Goal: Task Accomplishment & Management: Manage account settings

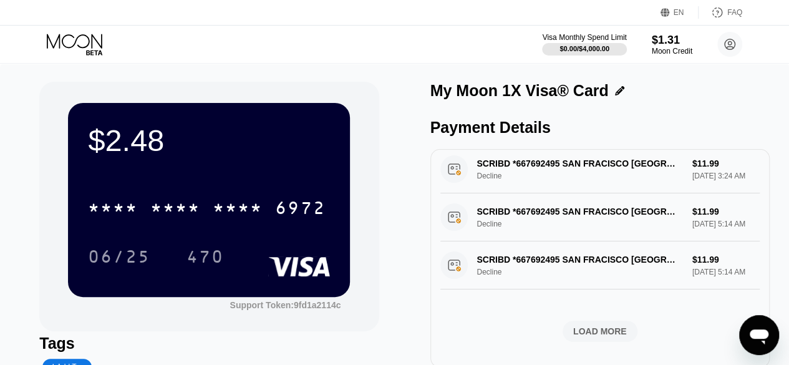
scroll to position [539, 0]
click at [584, 321] on div "LOAD MORE" at bounding box center [599, 331] width 75 height 21
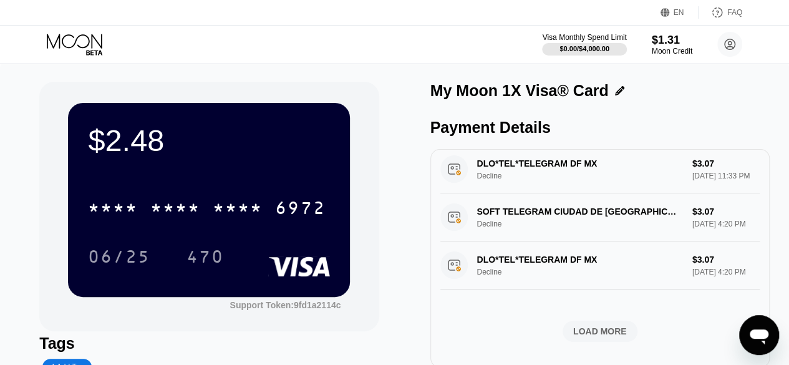
scroll to position [1200, 0]
click at [608, 326] on div "LOAD MORE" at bounding box center [600, 331] width 54 height 11
click at [597, 332] on div "LOAD MORE" at bounding box center [600, 331] width 54 height 11
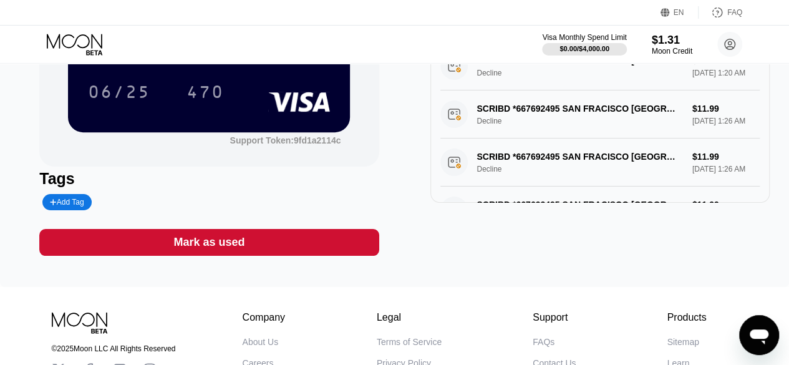
scroll to position [0, 0]
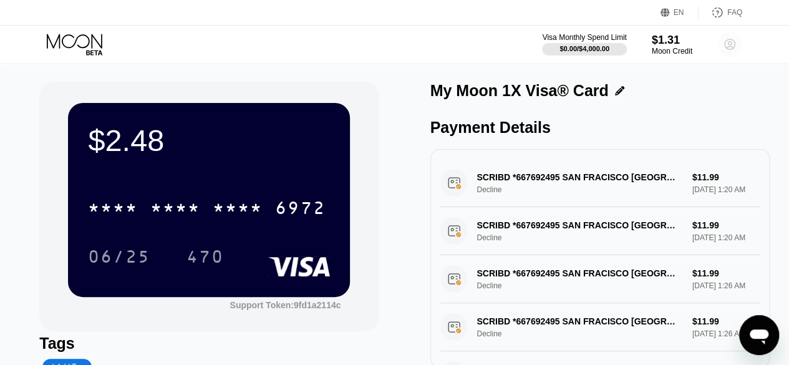
click at [726, 48] on icon at bounding box center [729, 44] width 7 height 7
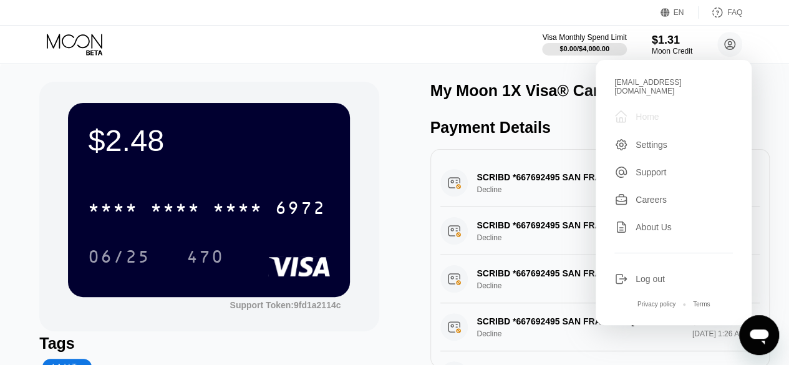
click at [652, 114] on div "Home" at bounding box center [646, 117] width 23 height 10
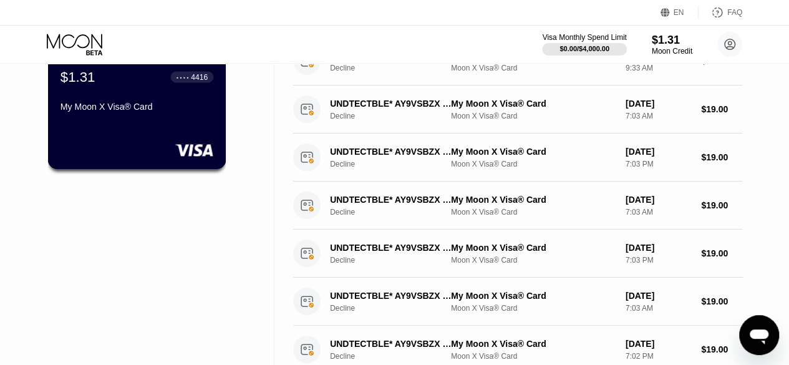
scroll to position [102, 0]
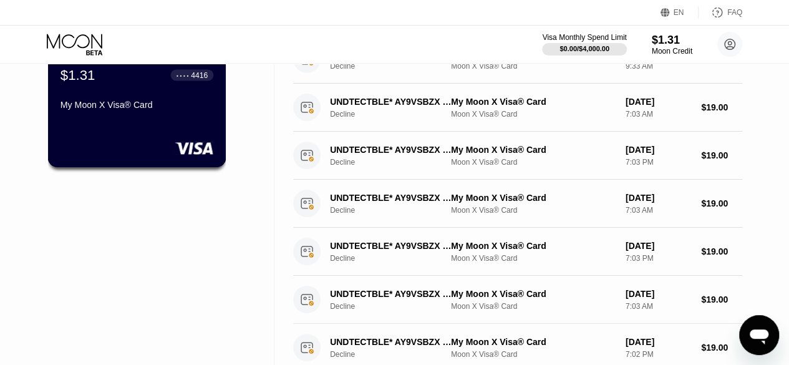
click at [118, 115] on div "My Moon X Visa® Card" at bounding box center [136, 107] width 153 height 15
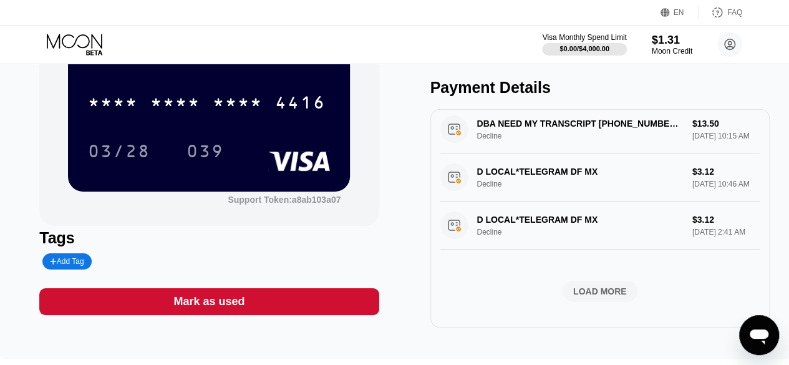
scroll to position [605, 0]
click at [599, 288] on div "LOAD MORE" at bounding box center [600, 291] width 54 height 11
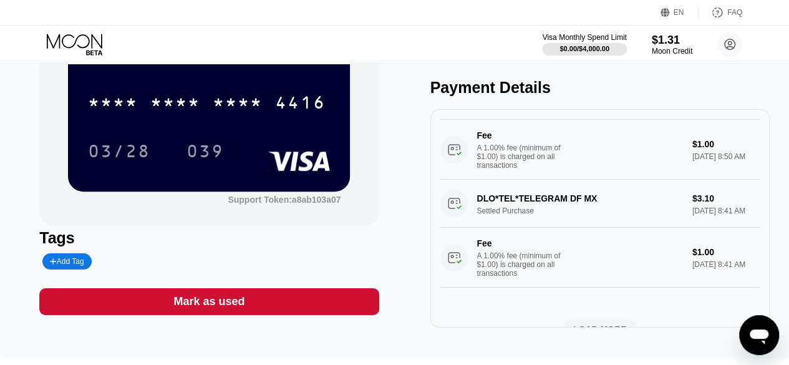
scroll to position [1224, 0]
click at [668, 55] on div "Moon Credit" at bounding box center [672, 51] width 42 height 9
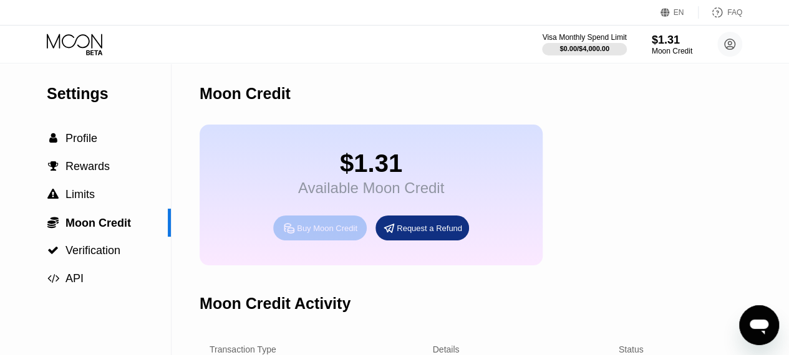
click at [327, 234] on div "Buy Moon Credit" at bounding box center [327, 228] width 60 height 11
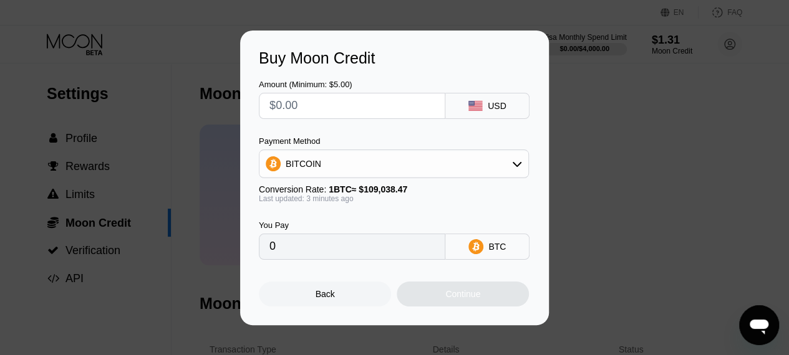
click at [307, 109] on input "text" at bounding box center [351, 106] width 165 height 25
type input "$3"
type input "0.00002749"
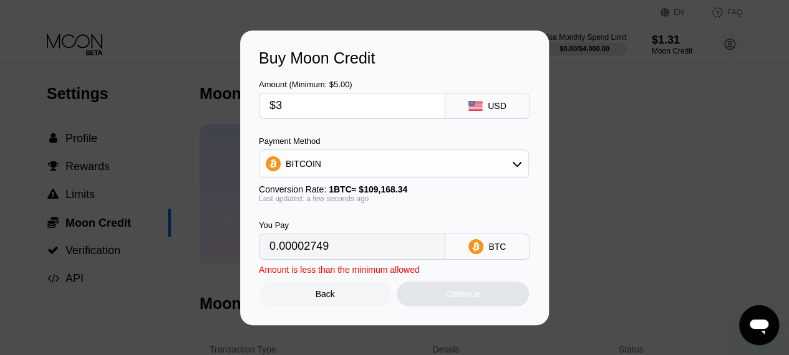
type input "$33"
type input "0.00030229"
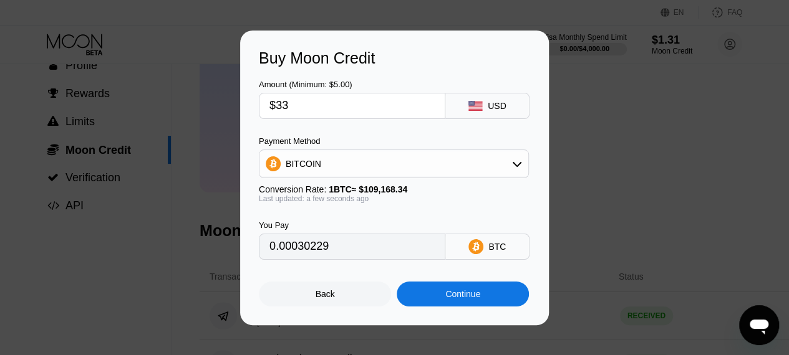
scroll to position [74, 0]
type input "$33"
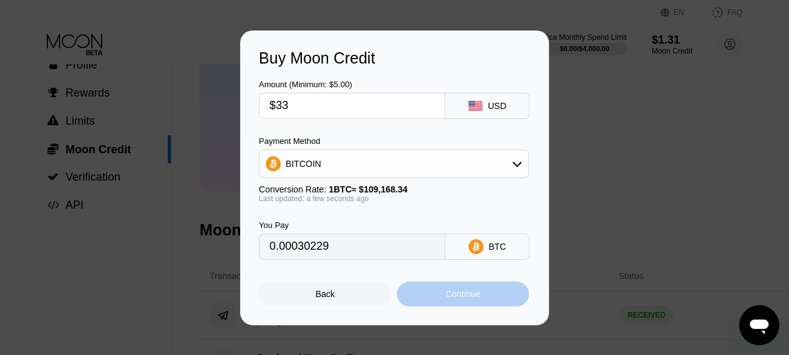
click at [466, 299] on div "Continue" at bounding box center [462, 294] width 35 height 10
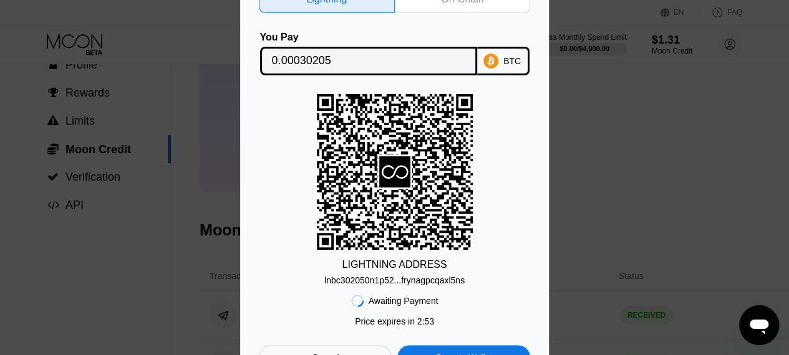
scroll to position [0, 0]
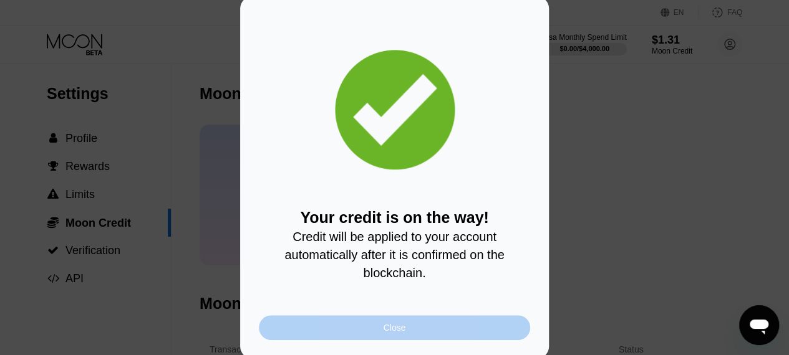
click at [481, 332] on div "Close" at bounding box center [394, 328] width 271 height 25
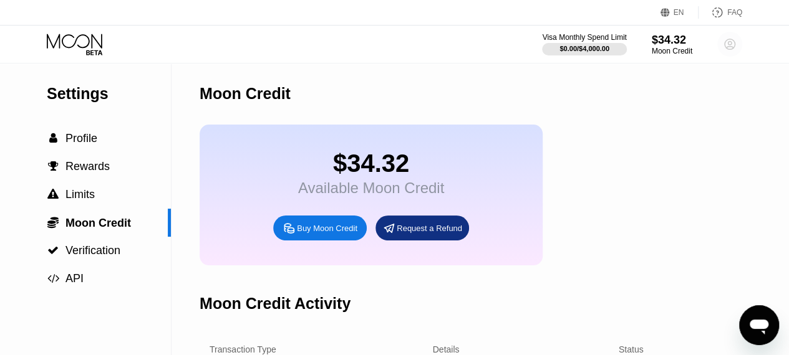
click at [729, 46] on icon at bounding box center [729, 44] width 7 height 7
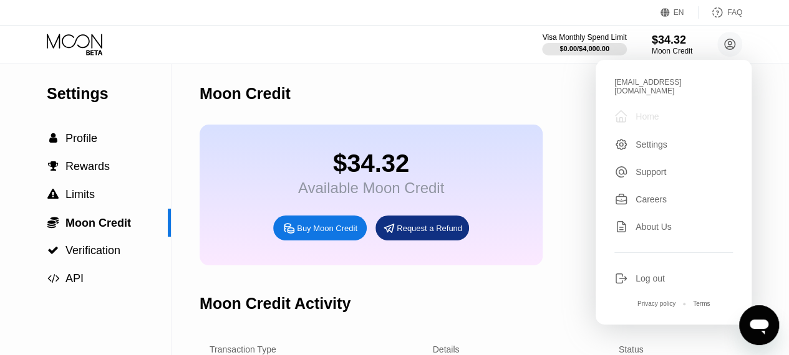
click at [651, 112] on div "Home" at bounding box center [646, 117] width 23 height 10
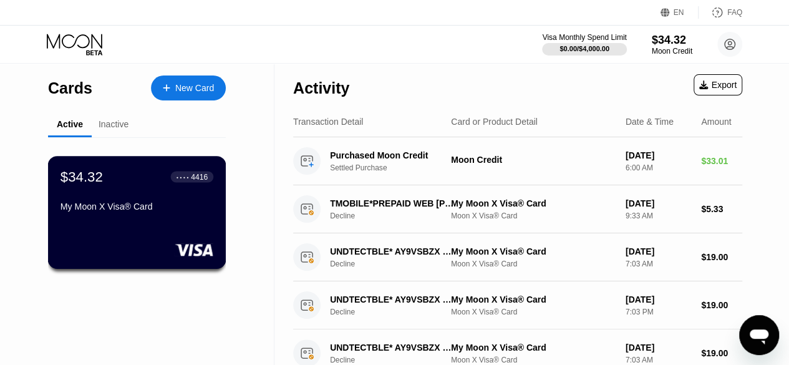
click at [176, 208] on div "My Moon X Visa® Card" at bounding box center [136, 206] width 153 height 10
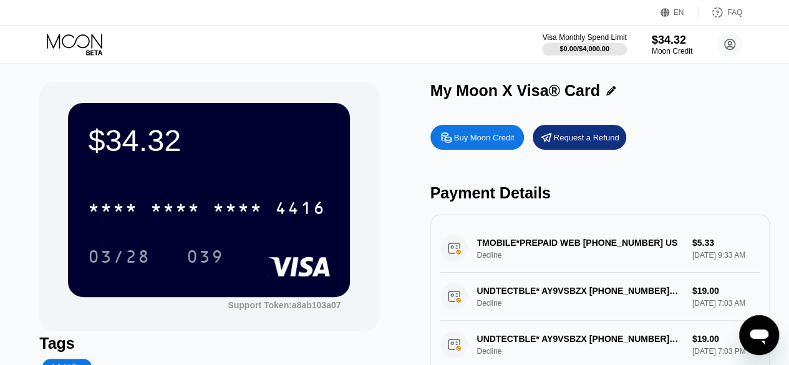
click at [660, 272] on div "TMOBILE*PREPAID WEB 877-778-2106 US Decline $5.33 Aug 25, 2025 9:33 AM" at bounding box center [599, 248] width 319 height 48
click at [238, 173] on div "$34.32 * * * * * * * * * * * * 4416 03/28 039" at bounding box center [209, 199] width 282 height 193
click at [236, 210] on div "* * * *" at bounding box center [238, 210] width 50 height 20
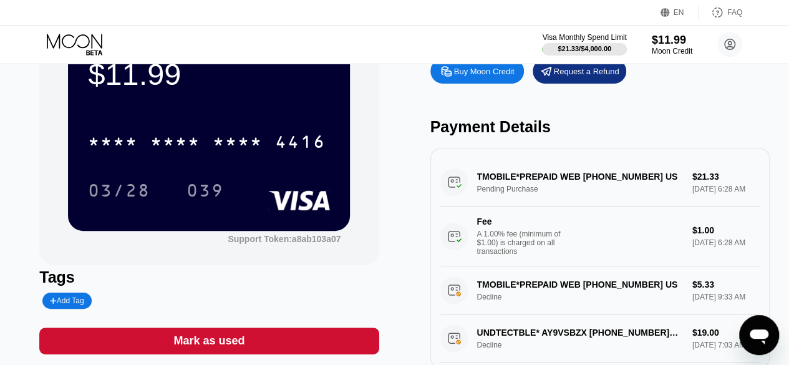
click at [572, 200] on div "TMOBILE*PREPAID WEB [PHONE_NUMBER] [GEOGRAPHIC_DATA] Pending Purchase $21.33 [D…" at bounding box center [599, 212] width 319 height 108
click at [528, 190] on div "TMOBILE*PREPAID WEB [PHONE_NUMBER] [GEOGRAPHIC_DATA] Pending Purchase $21.33 [D…" at bounding box center [599, 212] width 319 height 108
click at [698, 178] on div "TMOBILE*PREPAID WEB [PHONE_NUMBER] [GEOGRAPHIC_DATA] Pending Purchase $21.33 [D…" at bounding box center [599, 212] width 319 height 108
click at [528, 211] on div "TMOBILE*PREPAID WEB [PHONE_NUMBER] [GEOGRAPHIC_DATA] Pending Purchase $21.33 [D…" at bounding box center [599, 212] width 319 height 108
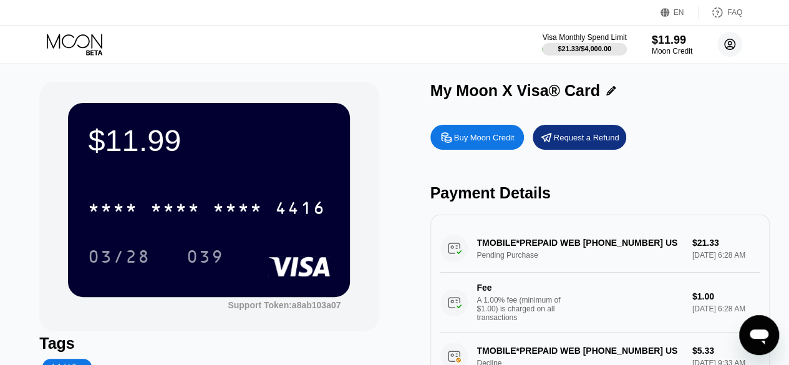
click at [736, 41] on circle at bounding box center [729, 44] width 25 height 25
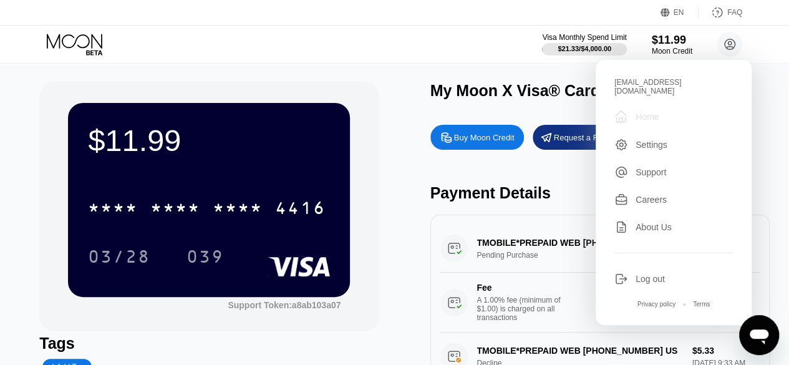
click at [640, 113] on div "Home" at bounding box center [646, 117] width 23 height 10
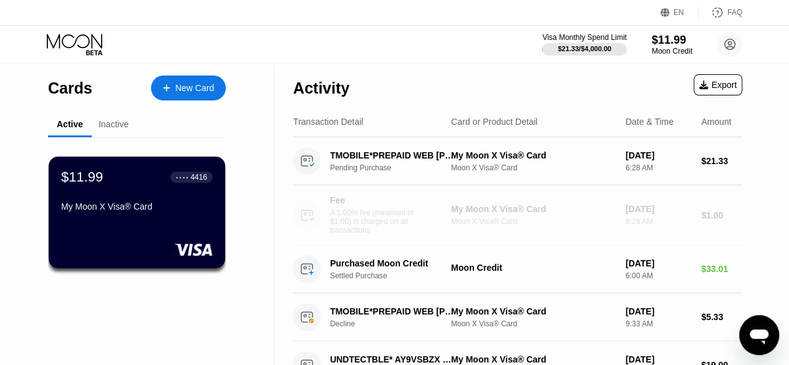
click at [312, 220] on circle at bounding box center [306, 214] width 27 height 27
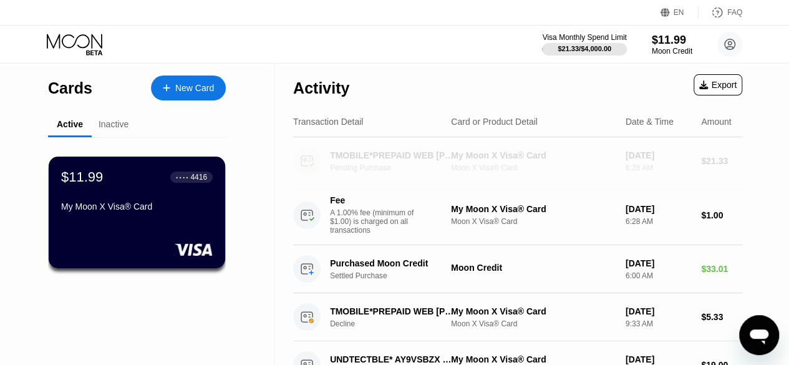
click at [307, 166] on icon at bounding box center [306, 161] width 11 height 10
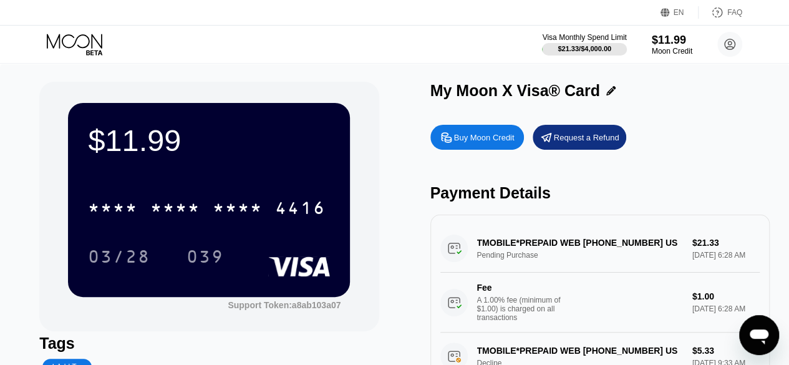
click at [454, 259] on div "TMOBILE*PREPAID WEB 877-778-2106 US Pending Purchase $21.33 Aug 26, 2025 6:28 A…" at bounding box center [599, 278] width 319 height 108
click at [454, 258] on div "TMOBILE*PREPAID WEB 877-778-2106 US Pending Purchase $21.33 Aug 26, 2025 6:28 A…" at bounding box center [599, 278] width 319 height 108
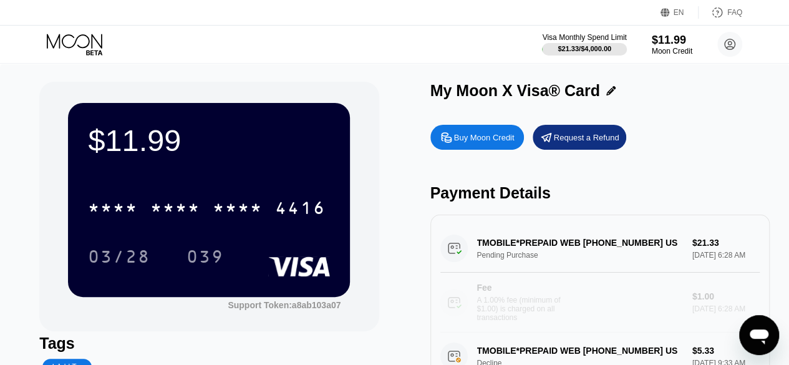
click at [458, 315] on circle at bounding box center [453, 302] width 27 height 27
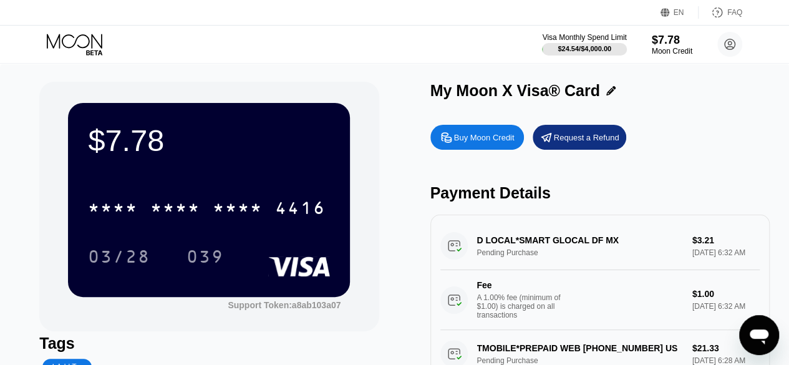
scroll to position [77, 0]
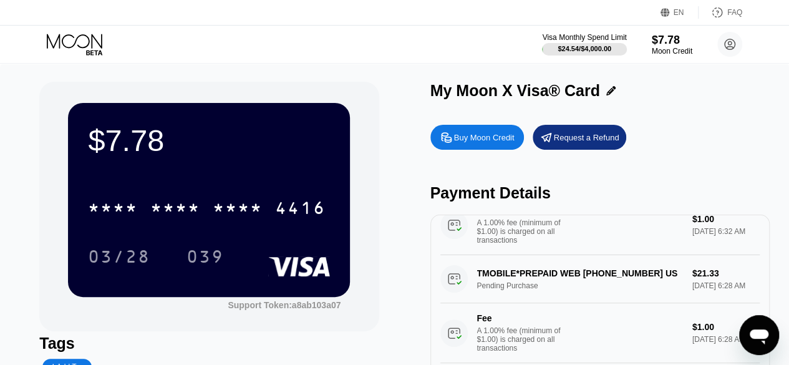
click at [705, 119] on div "My Moon X Visa® Card Buy Moon Credit Request a Refund Payment Details D LOCAL*S…" at bounding box center [599, 257] width 339 height 351
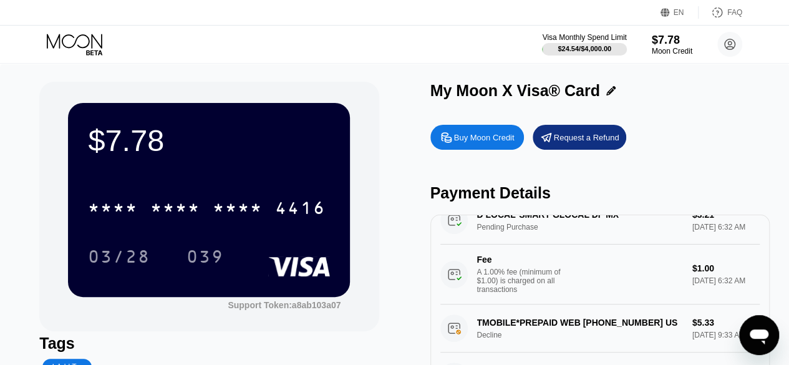
scroll to position [138, 0]
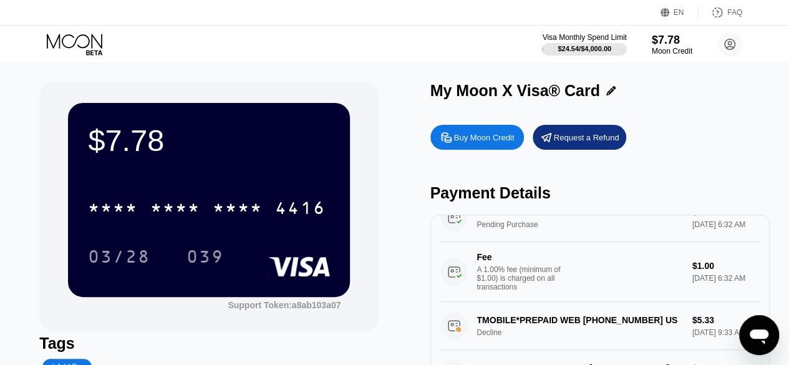
drag, startPoint x: 529, startPoint y: 238, endPoint x: 529, endPoint y: 255, distance: 16.8
click at [529, 255] on div "D LOCAL*SMART GLOCAL DF MX Pending Purchase $3.21 Aug 26, 2025 6:32 AM Fee A 1.…" at bounding box center [599, 248] width 319 height 108
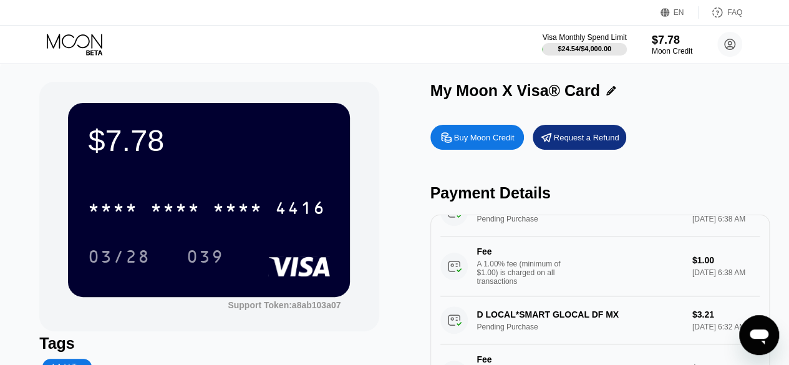
scroll to position [0, 0]
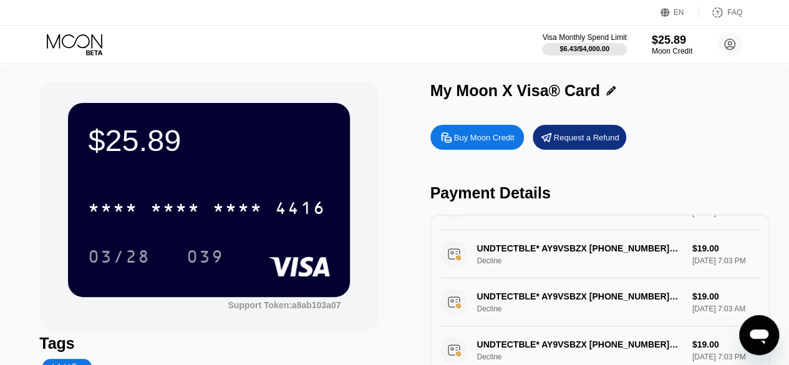
scroll to position [307, 0]
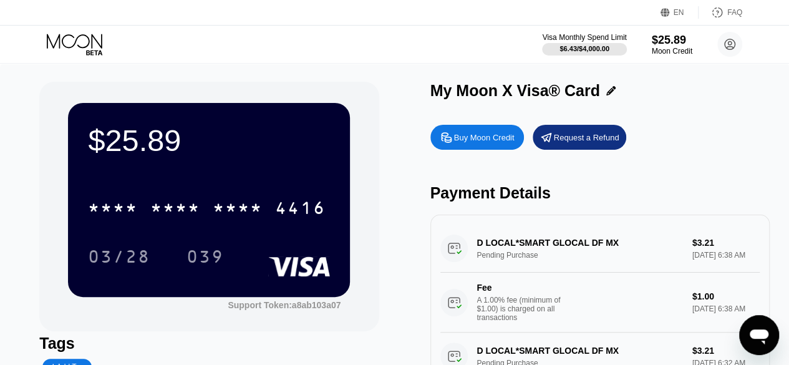
click at [252, 152] on div "$25.89" at bounding box center [209, 140] width 242 height 35
click at [574, 142] on div "Request a Refund" at bounding box center [586, 137] width 65 height 11
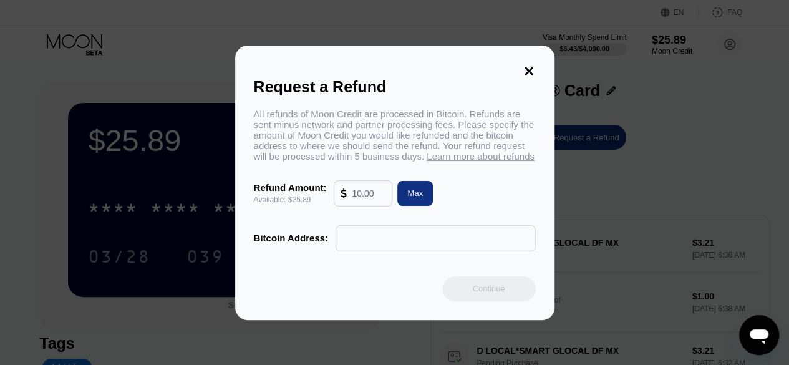
click at [535, 69] on icon at bounding box center [529, 71] width 14 height 14
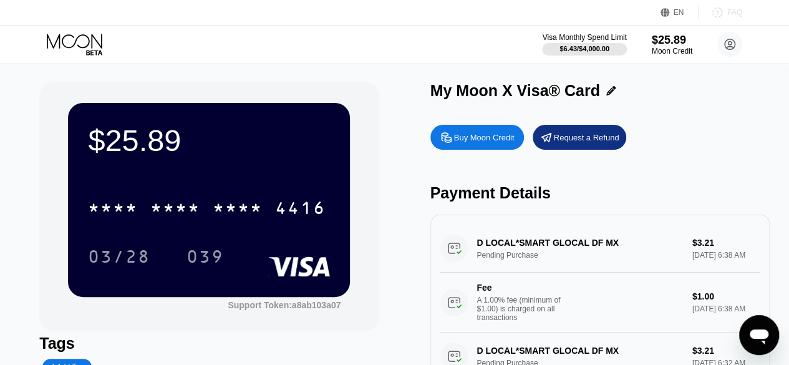
click at [728, 9] on div "FAQ" at bounding box center [734, 12] width 15 height 9
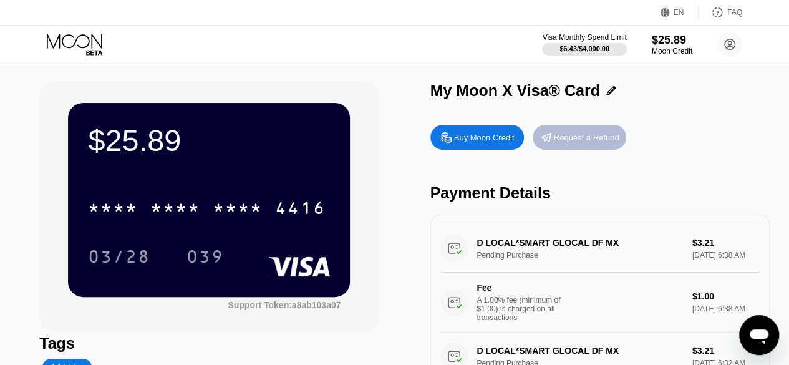
click at [587, 143] on div "Request a Refund" at bounding box center [586, 137] width 65 height 11
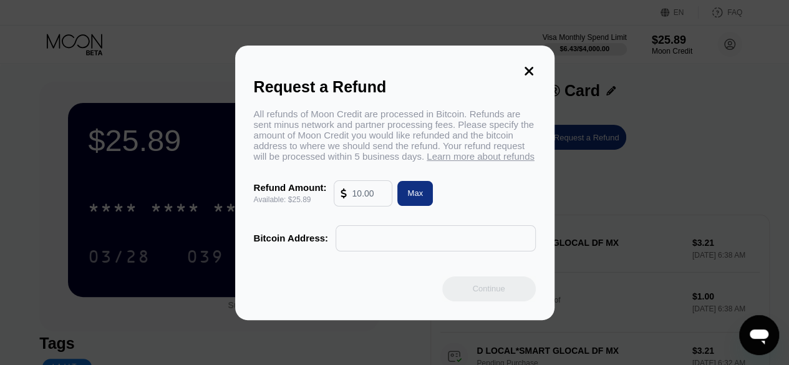
click at [364, 196] on input "text" at bounding box center [369, 193] width 34 height 25
type input "19"
click at [367, 249] on input "text" at bounding box center [435, 238] width 186 height 25
click at [354, 242] on input "text" at bounding box center [435, 238] width 186 height 25
click at [529, 68] on icon at bounding box center [529, 71] width 14 height 14
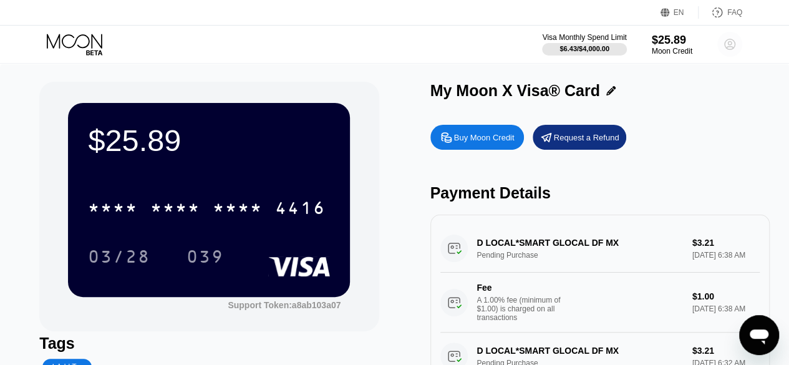
click at [731, 46] on circle at bounding box center [729, 44] width 25 height 25
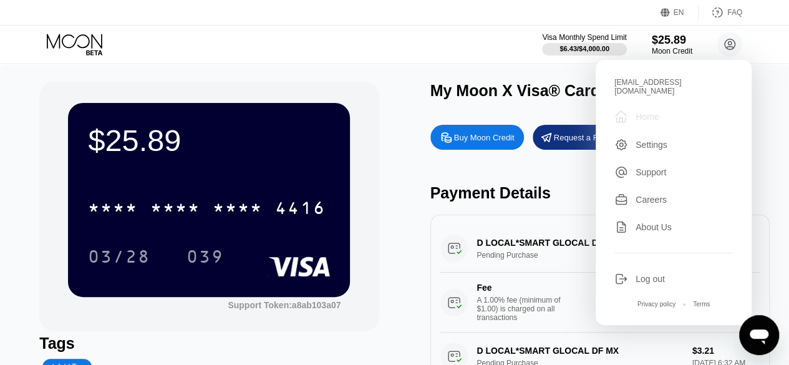
click at [639, 112] on div "Home" at bounding box center [646, 117] width 23 height 10
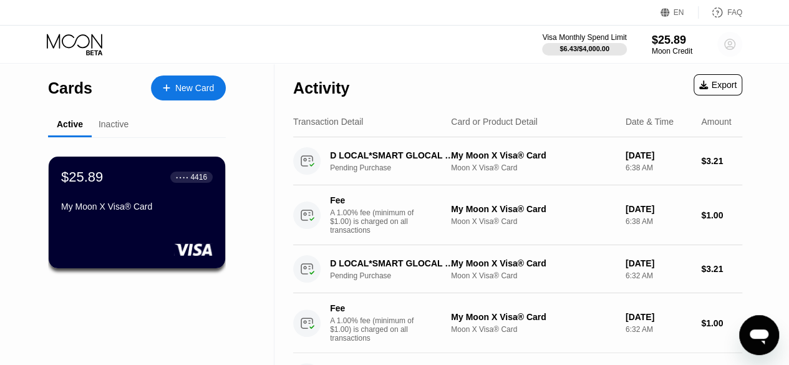
click at [732, 52] on circle at bounding box center [729, 44] width 25 height 25
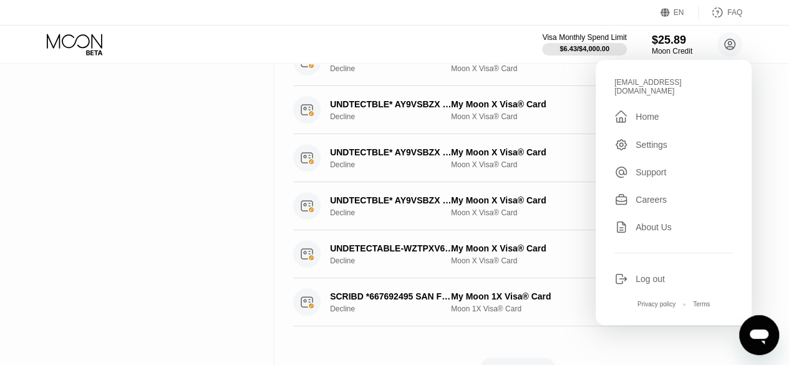
scroll to position [509, 0]
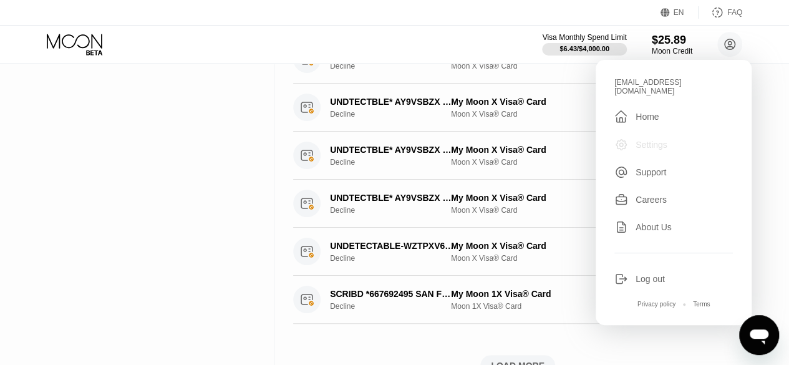
click at [657, 140] on div "Settings" at bounding box center [651, 145] width 32 height 10
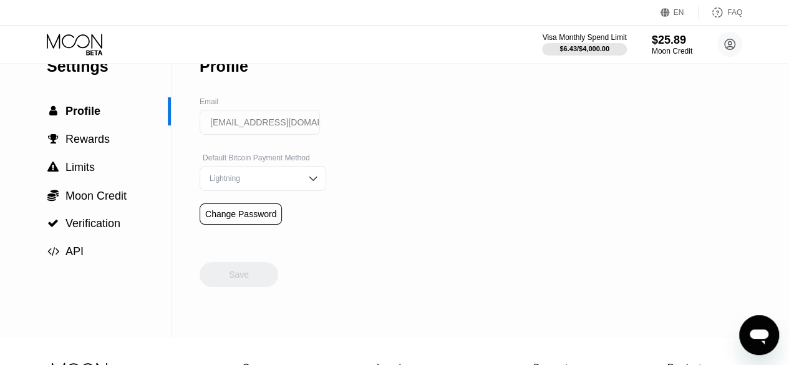
scroll to position [27, 0]
click at [113, 230] on span "Verification" at bounding box center [92, 224] width 55 height 12
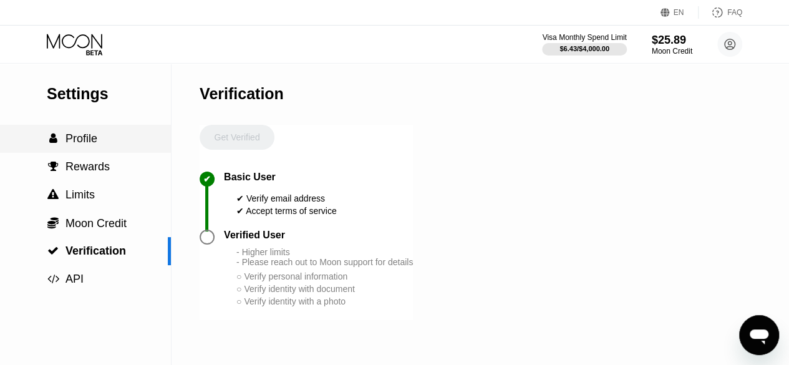
click at [90, 145] on span "Profile" at bounding box center [81, 138] width 32 height 12
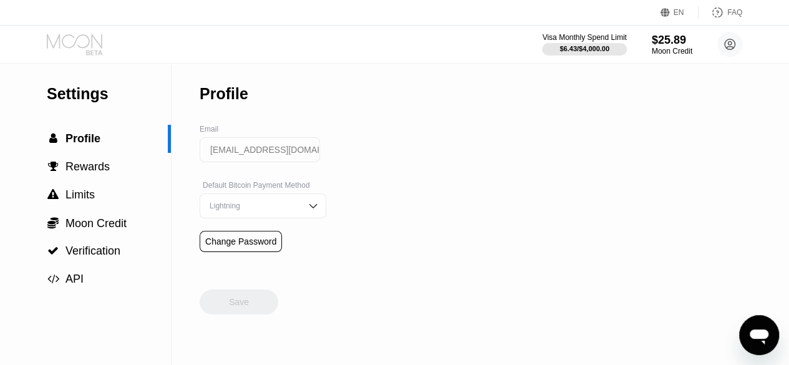
click at [92, 49] on icon at bounding box center [76, 45] width 58 height 22
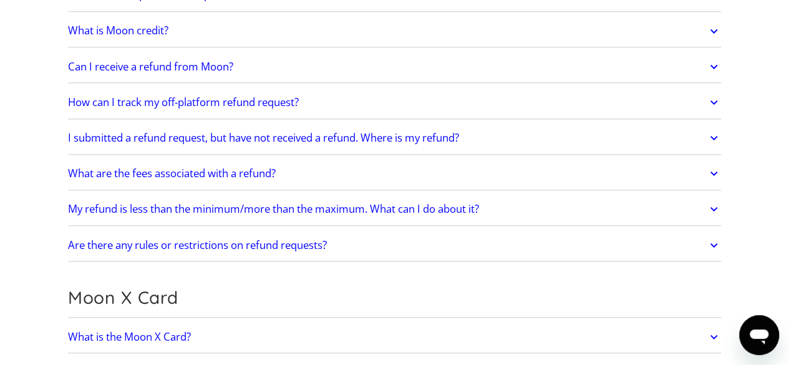
scroll to position [649, 0]
click at [162, 66] on h2 "Can I receive a refund from Moon?" at bounding box center [150, 65] width 165 height 12
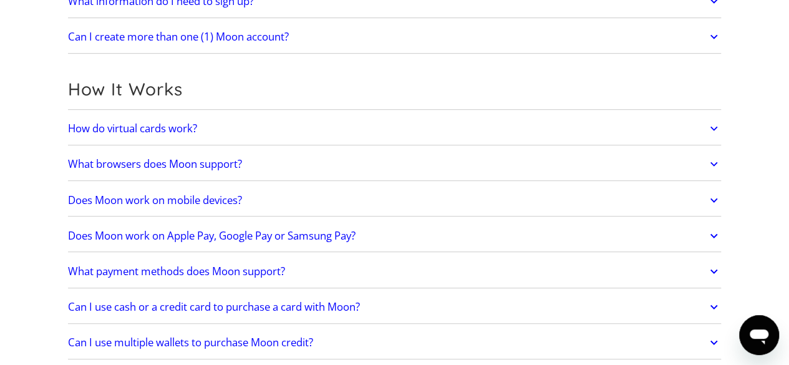
scroll to position [297, 0]
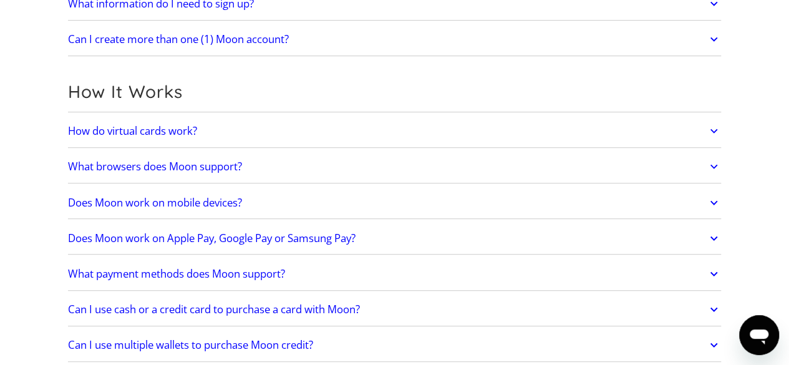
click at [237, 137] on link "How do virtual cards work?" at bounding box center [395, 131] width 654 height 26
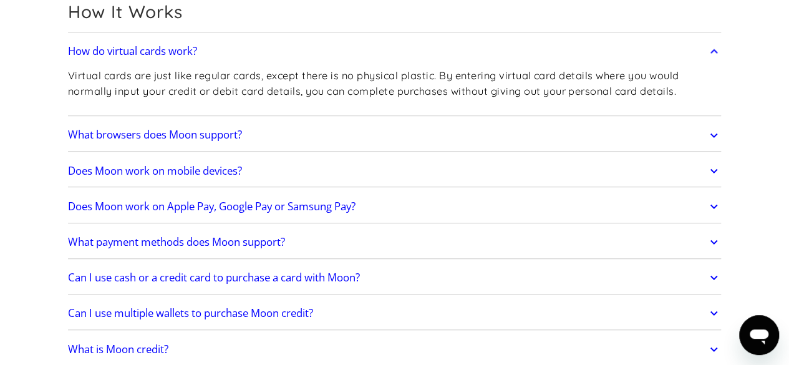
scroll to position [380, 0]
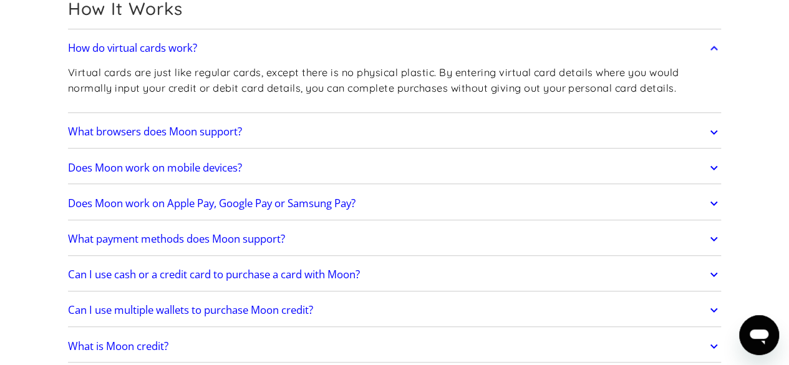
click at [266, 128] on link "What browsers does Moon support?" at bounding box center [395, 132] width 654 height 26
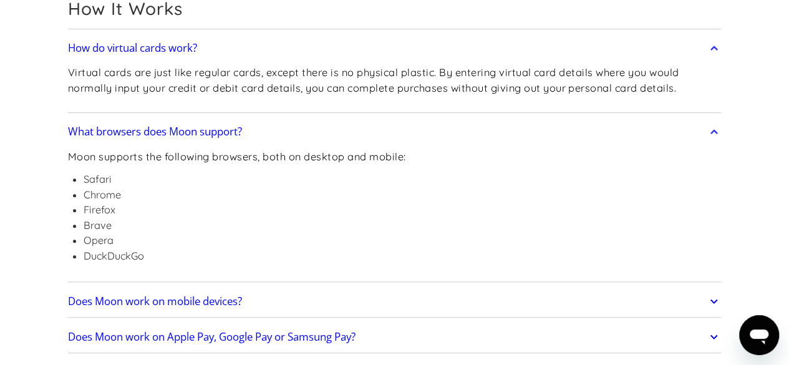
click at [266, 128] on link "What browsers does Moon support?" at bounding box center [395, 132] width 654 height 26
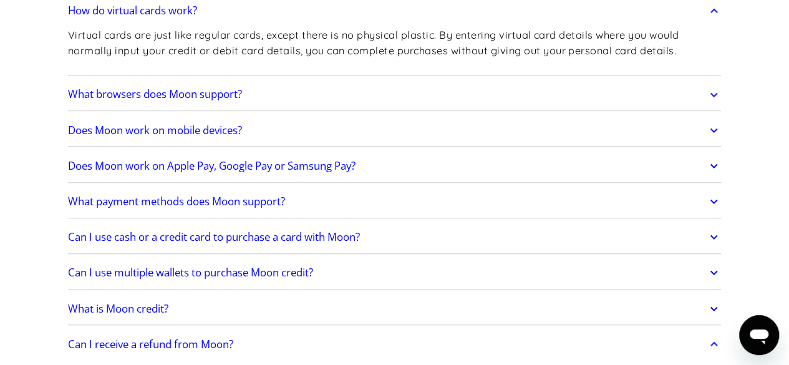
scroll to position [425, 0]
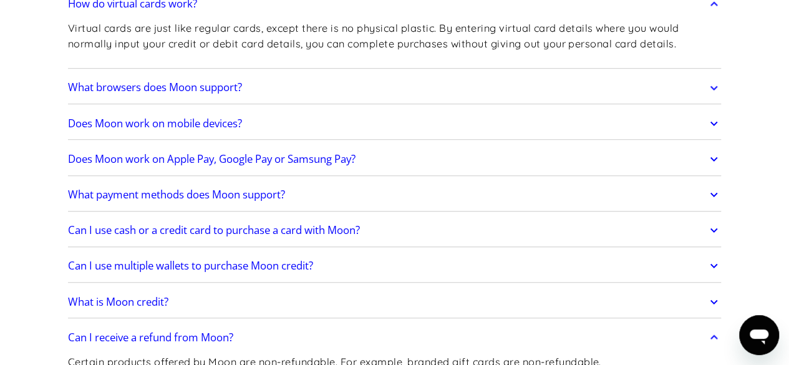
click at [172, 188] on h2 "What payment methods does Moon support?" at bounding box center [176, 194] width 217 height 12
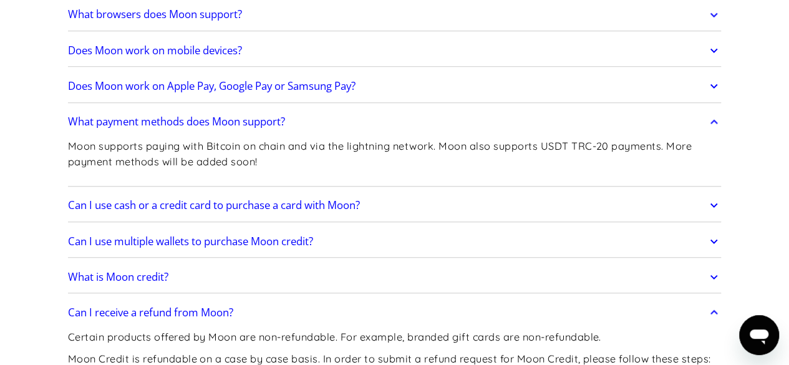
scroll to position [498, 0]
click at [311, 206] on h2 "Can I use cash or a credit card to purchase a card with Moon?" at bounding box center [214, 204] width 292 height 12
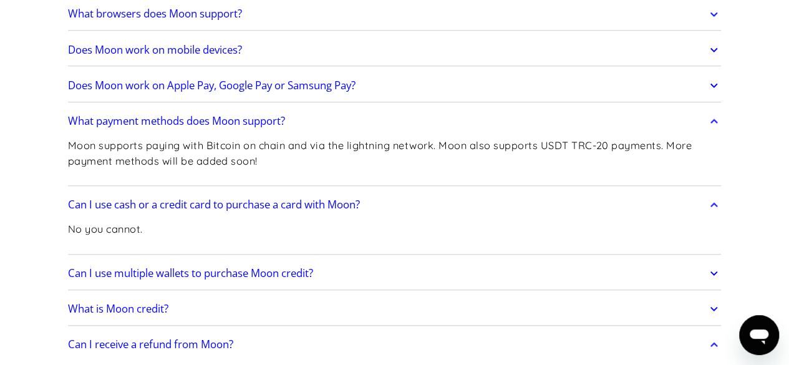
click at [311, 206] on h2 "Can I use cash or a credit card to purchase a card with Moon?" at bounding box center [214, 204] width 292 height 12
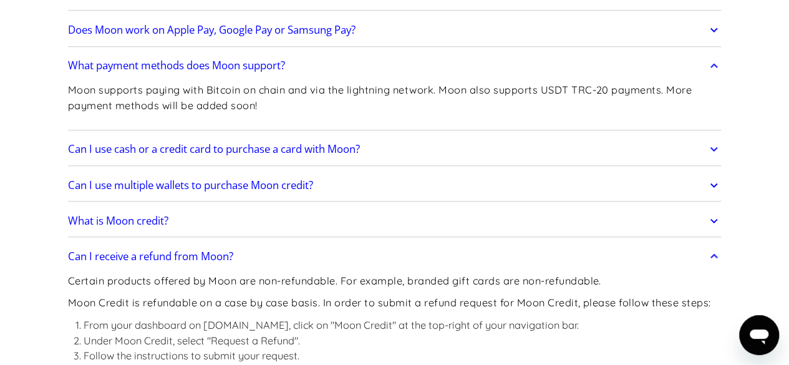
scroll to position [554, 0]
click at [326, 235] on div "How do virtual cards work? Virtual cards are just like regular cards, except th…" at bounding box center [395, 231] width 654 height 747
click at [286, 250] on link "Can I receive a refund from Moon?" at bounding box center [395, 256] width 654 height 26
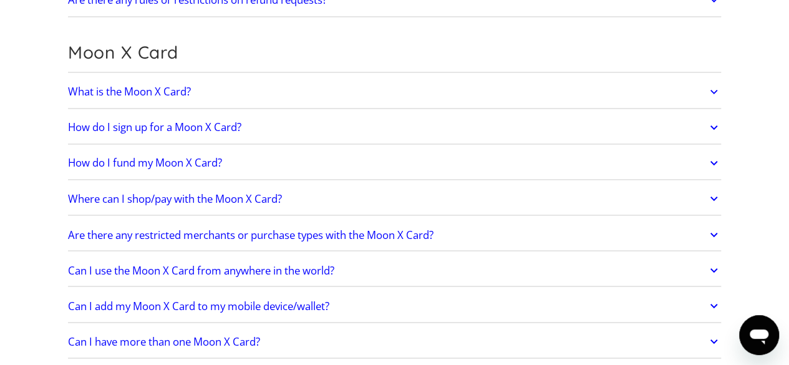
scroll to position [991, 0]
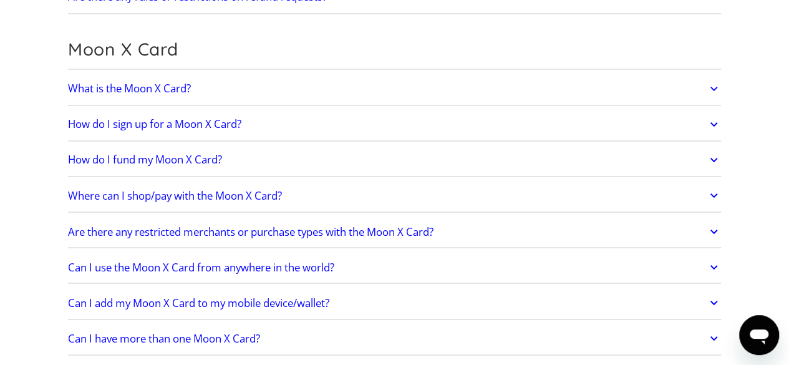
click at [170, 192] on h2 "Where can I shop/pay with the Moon X Card?" at bounding box center [175, 195] width 214 height 12
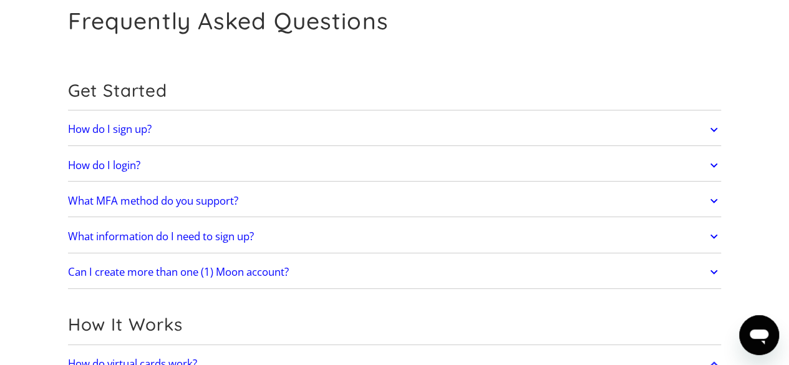
scroll to position [0, 0]
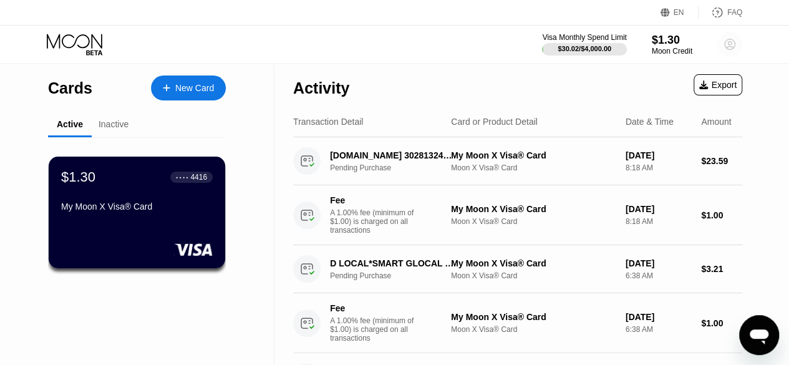
click at [728, 48] on circle at bounding box center [729, 44] width 25 height 25
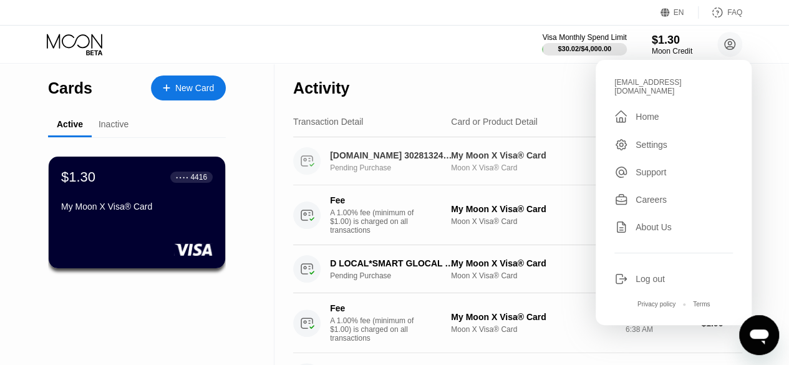
click at [460, 168] on div "Moon X Visa® Card" at bounding box center [533, 167] width 165 height 9
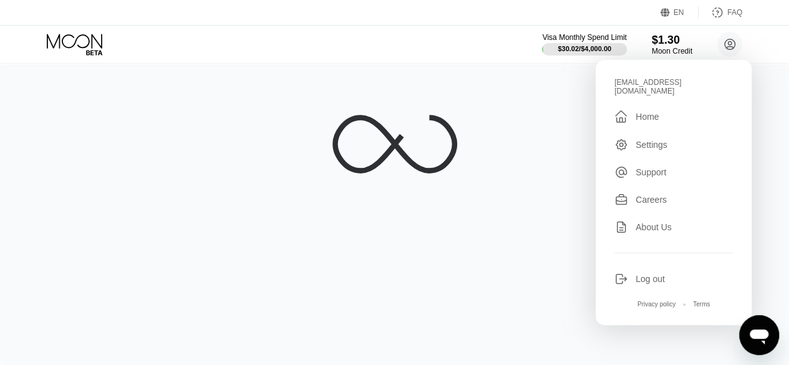
click at [405, 70] on div at bounding box center [394, 214] width 789 height 302
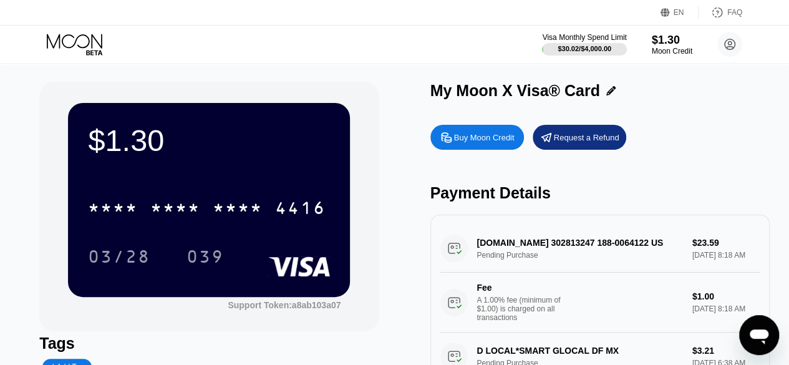
click at [554, 244] on div "Recharge.com 302813247 188-0064122 US Pending Purchase $23.59 Aug 26, 2025 8:18…" at bounding box center [599, 278] width 319 height 108
click at [572, 250] on div "Recharge.com 302813247 188-0064122 US Pending Purchase $23.59 Aug 26, 2025 8:18…" at bounding box center [599, 278] width 319 height 108
click at [624, 251] on div "Recharge.com 302813247 188-0064122 US Pending Purchase $23.59 Aug 26, 2025 8:18…" at bounding box center [599, 278] width 319 height 108
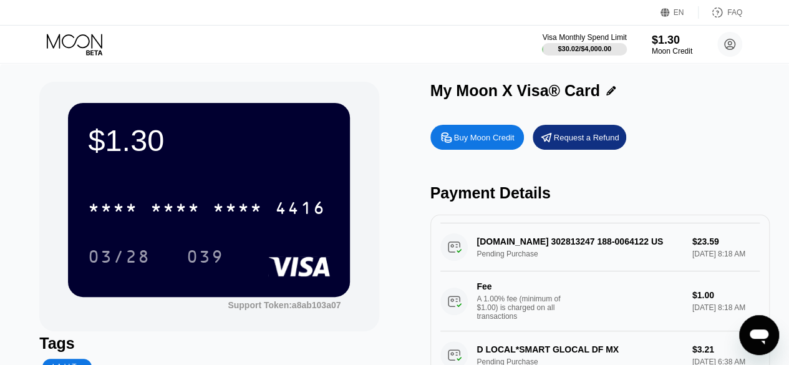
scroll to position [53, 0]
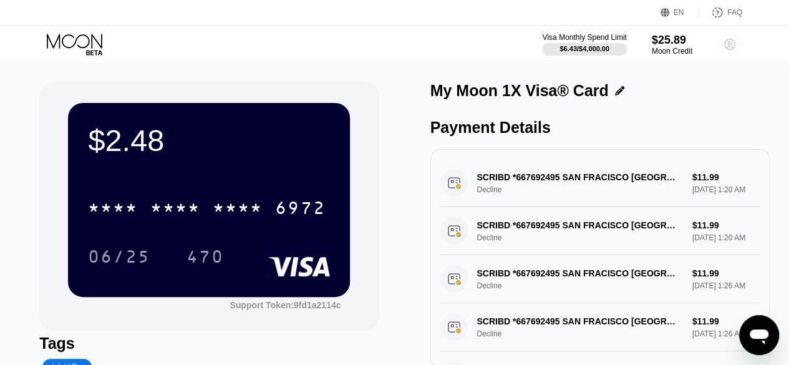
click at [725, 44] on icon at bounding box center [730, 44] width 11 height 11
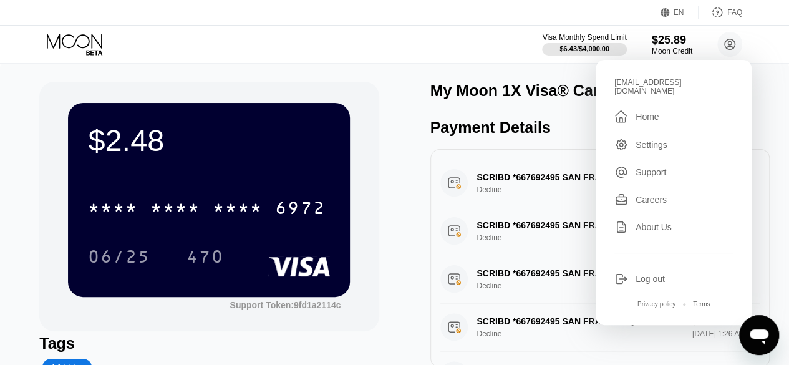
click at [651, 112] on div "Home" at bounding box center [646, 117] width 23 height 10
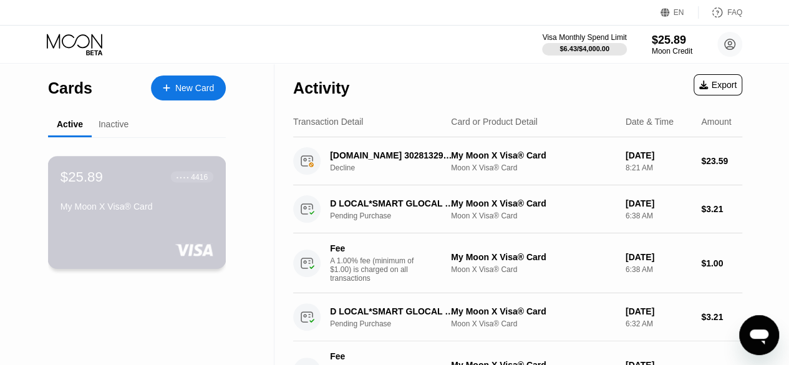
click at [163, 216] on div "My Moon X Visa® Card" at bounding box center [136, 208] width 153 height 15
